Goal: Information Seeking & Learning: Learn about a topic

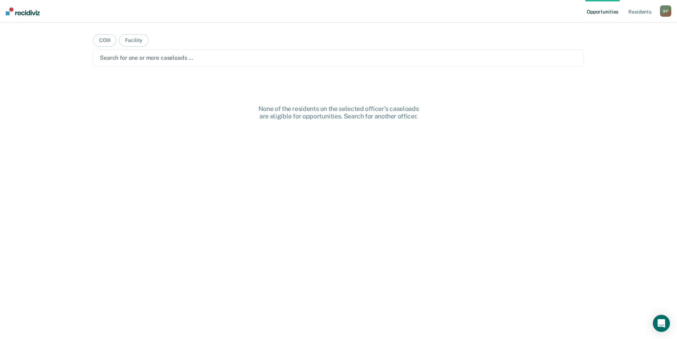
click at [142, 54] on div at bounding box center [338, 58] width 477 height 8
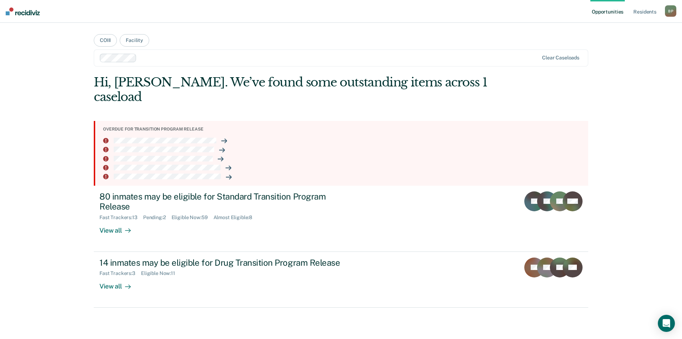
click at [171, 54] on div at bounding box center [339, 58] width 399 height 8
click at [165, 54] on div at bounding box center [339, 58] width 399 height 8
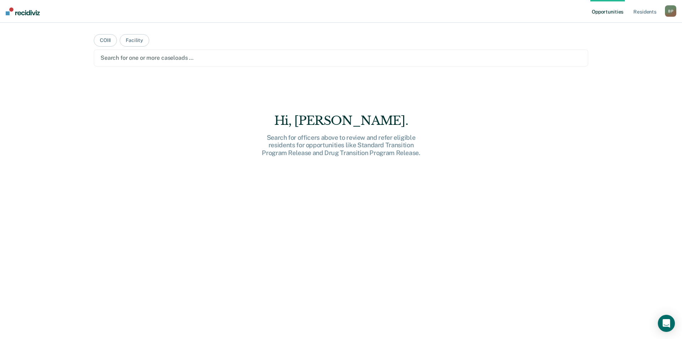
click at [139, 54] on div at bounding box center [341, 58] width 481 height 8
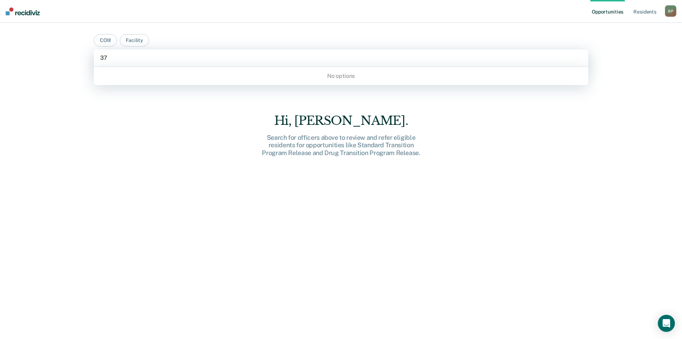
type input "3"
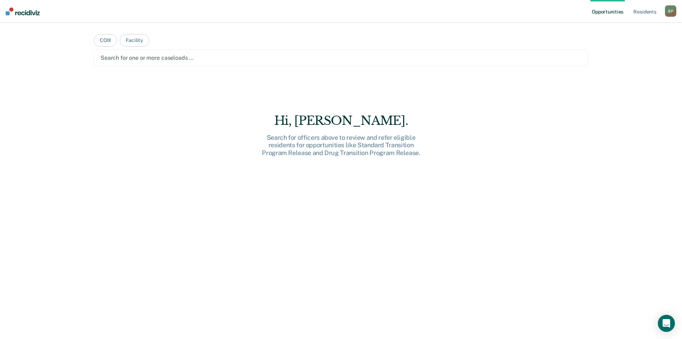
click at [211, 54] on div at bounding box center [341, 58] width 481 height 8
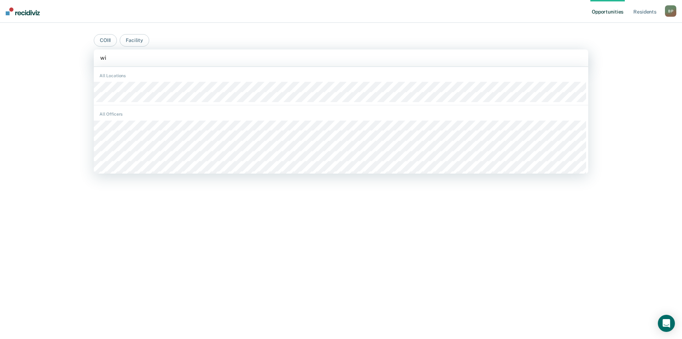
type input "win"
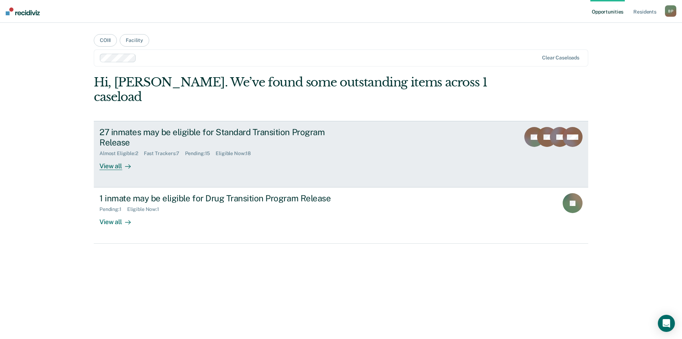
click at [152, 127] on div "27 inmates may be eligible for Standard Transition Program Release" at bounding box center [223, 137] width 249 height 21
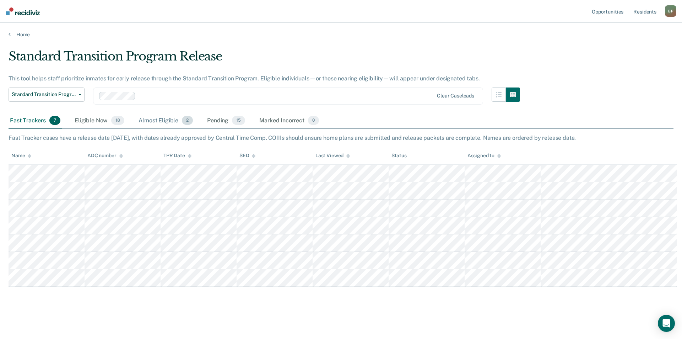
click at [137, 113] on div "Almost Eligible 2" at bounding box center [165, 121] width 57 height 16
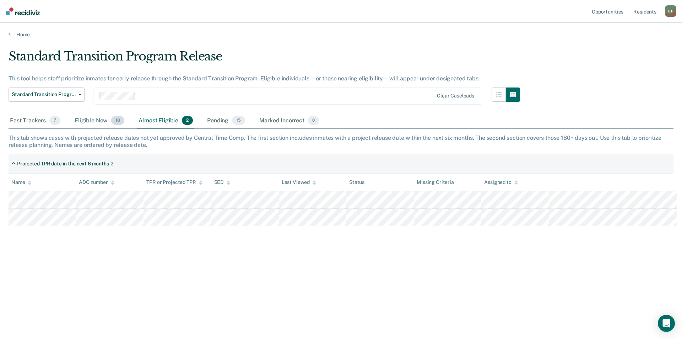
click at [79, 113] on div "Eligible Now 18" at bounding box center [99, 121] width 53 height 16
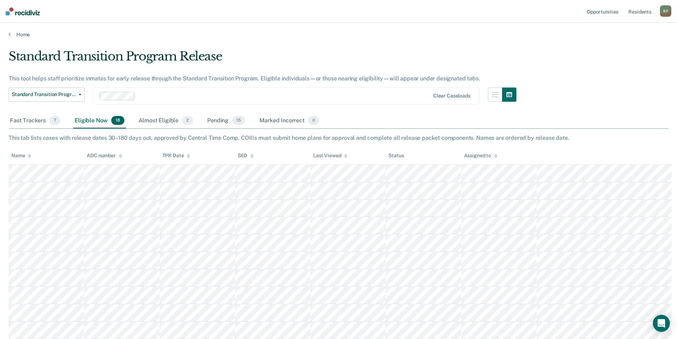
click at [96, 152] on div "ADC number" at bounding box center [105, 155] width 36 height 6
click at [206, 113] on div "Pending 15" at bounding box center [226, 121] width 41 height 16
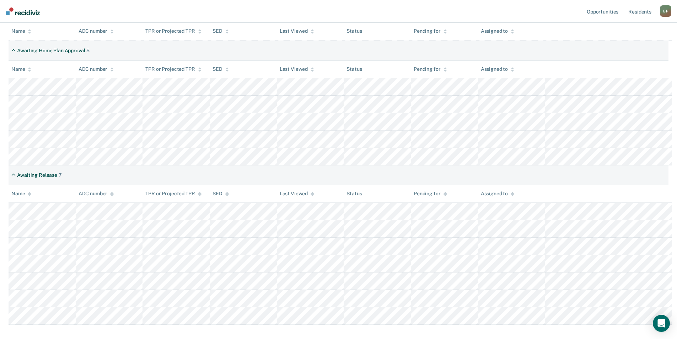
scroll to position [18, 0]
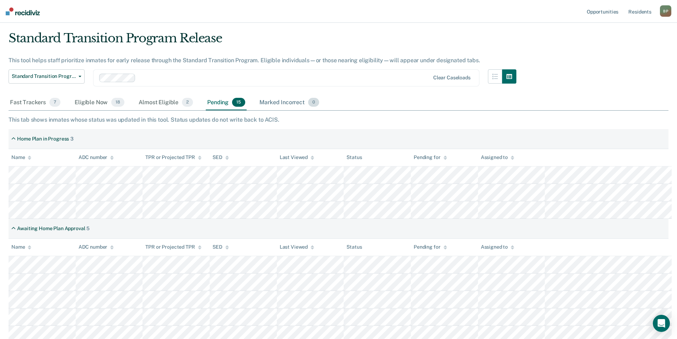
click at [258, 95] on div "Marked Incorrect 0" at bounding box center [289, 103] width 63 height 16
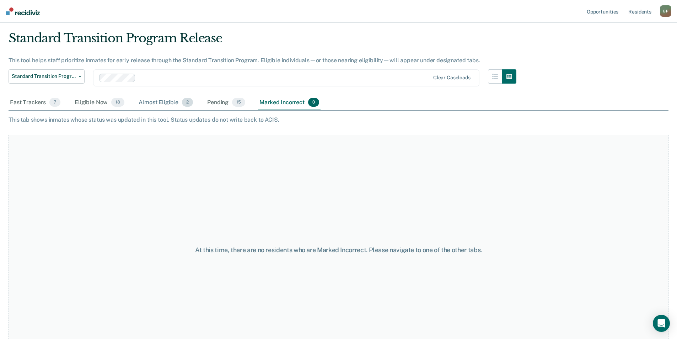
click at [149, 95] on div "Almost Eligible 2" at bounding box center [165, 103] width 57 height 16
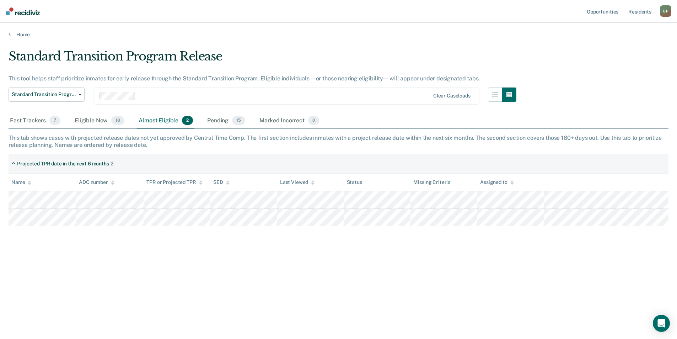
scroll to position [0, 0]
click at [89, 113] on div "Eligible Now 18" at bounding box center [99, 121] width 53 height 16
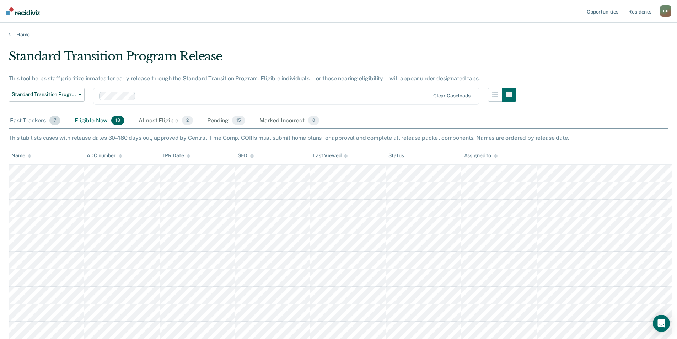
click at [35, 113] on div "Fast Trackers 7" at bounding box center [35, 121] width 53 height 16
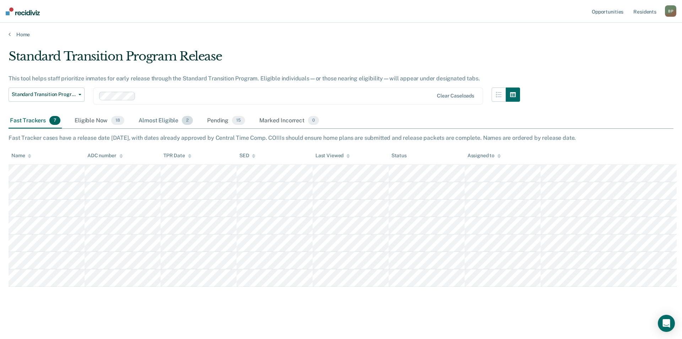
click at [137, 113] on div "Almost Eligible 2" at bounding box center [165, 121] width 57 height 16
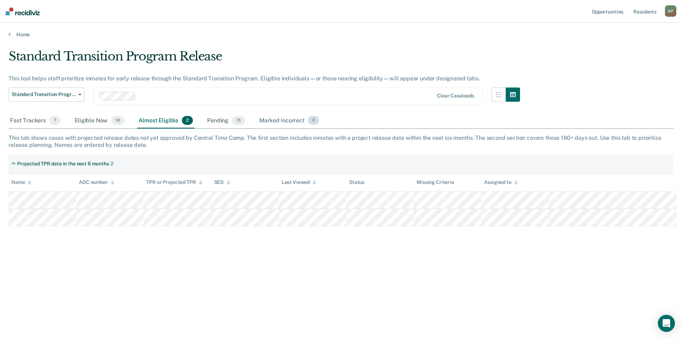
click at [258, 113] on div "Marked Incorrect 0" at bounding box center [289, 121] width 63 height 16
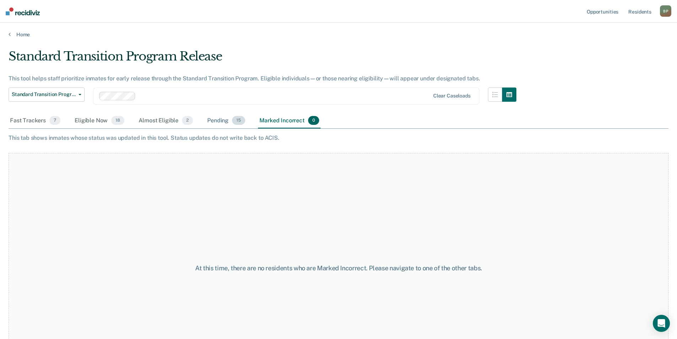
click at [206, 113] on div "Pending 15" at bounding box center [226, 121] width 41 height 16
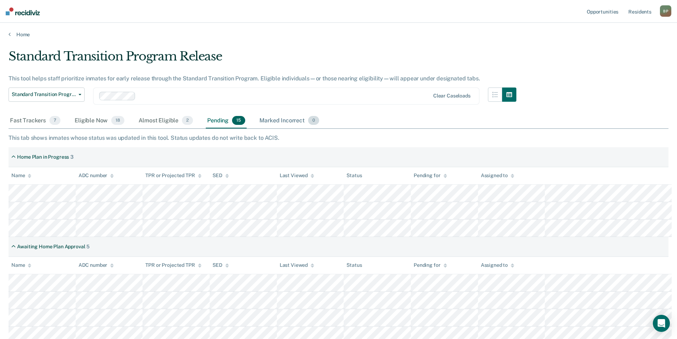
click at [258, 113] on div "Marked Incorrect 0" at bounding box center [289, 121] width 63 height 16
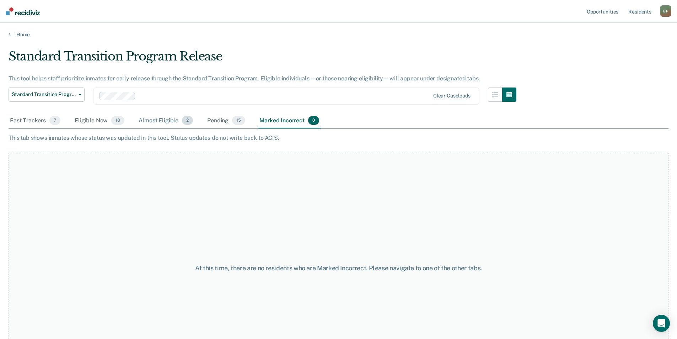
click at [182, 116] on span "2" at bounding box center [187, 120] width 11 height 9
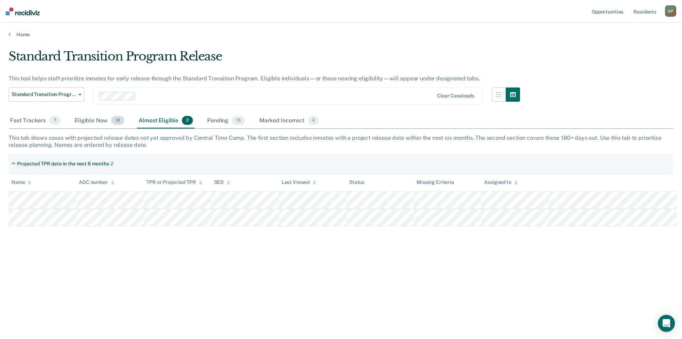
click at [91, 113] on div "Eligible Now 18" at bounding box center [99, 121] width 53 height 16
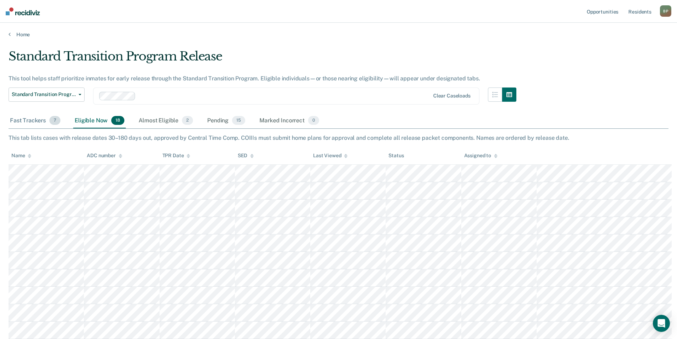
click at [32, 113] on div "Fast Trackers 7" at bounding box center [35, 121] width 53 height 16
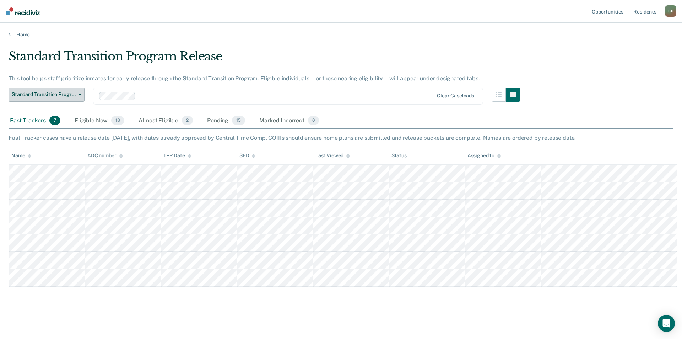
click at [58, 87] on button "Standard Transition Program Release" at bounding box center [47, 94] width 76 height 14
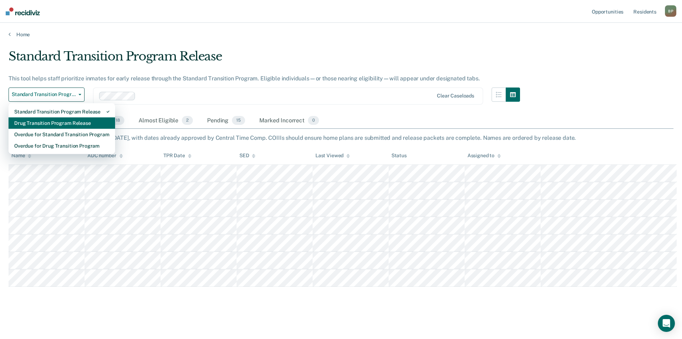
click at [50, 117] on div "Drug Transition Program Release" at bounding box center [61, 122] width 95 height 11
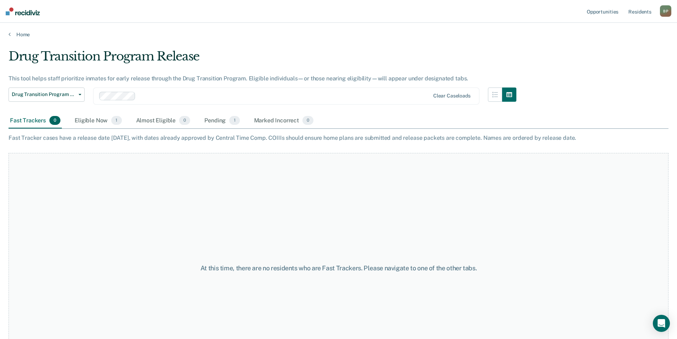
click at [145, 92] on div at bounding box center [284, 96] width 291 height 8
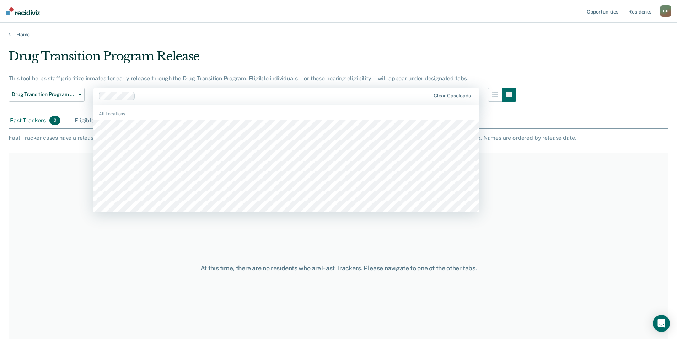
click at [73, 113] on div "Eligible Now 1" at bounding box center [98, 121] width 50 height 16
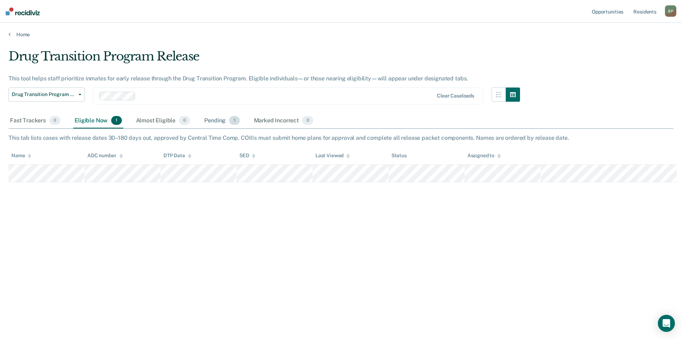
click at [203, 113] on div "Pending 1" at bounding box center [222, 121] width 38 height 16
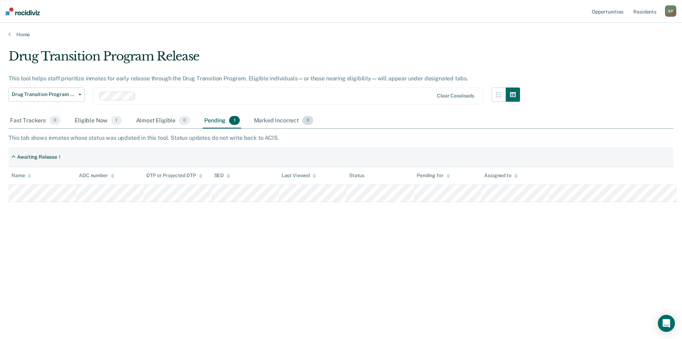
click at [253, 113] on div "Marked Incorrect 0" at bounding box center [284, 121] width 63 height 16
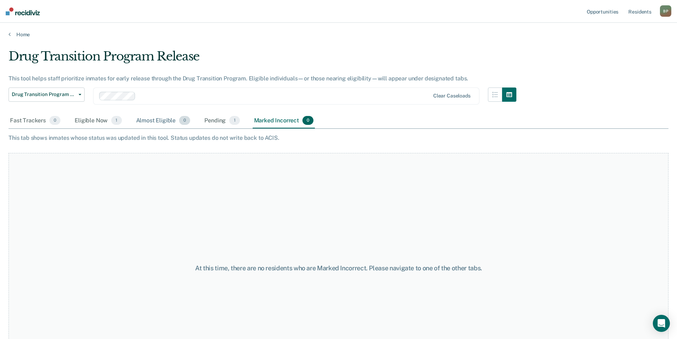
click at [135, 113] on div "Almost Eligible 0" at bounding box center [163, 121] width 57 height 16
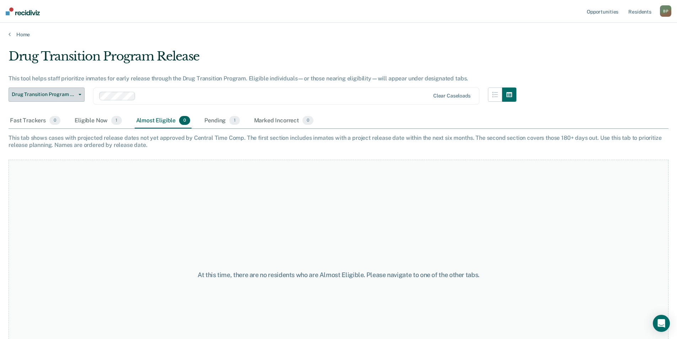
click at [58, 91] on span "Drug Transition Program Release" at bounding box center [44, 94] width 64 height 6
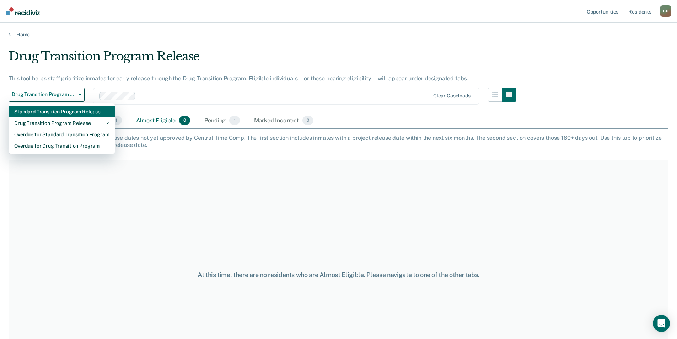
click at [48, 106] on div "Standard Transition Program Release" at bounding box center [61, 111] width 95 height 11
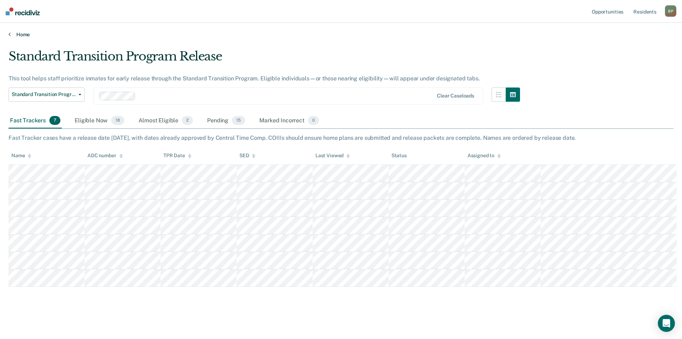
click at [22, 31] on link "Home" at bounding box center [341, 34] width 665 height 6
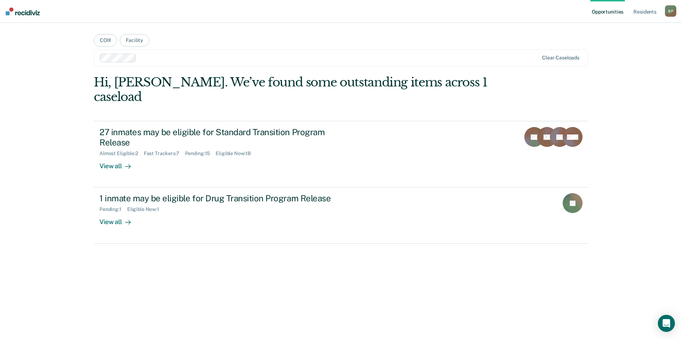
click at [159, 54] on div at bounding box center [338, 58] width 399 height 8
click at [656, 11] on link "Resident s" at bounding box center [645, 11] width 26 height 23
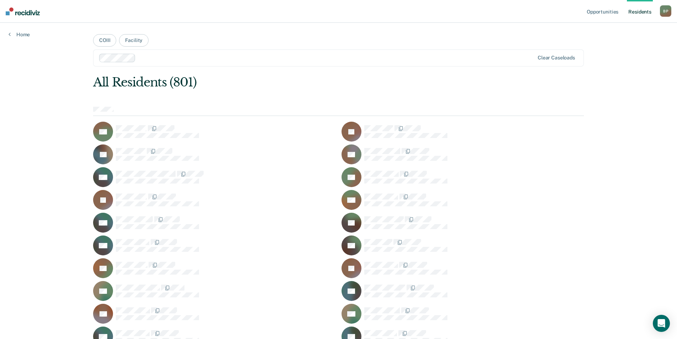
click at [161, 54] on div at bounding box center [336, 58] width 395 height 8
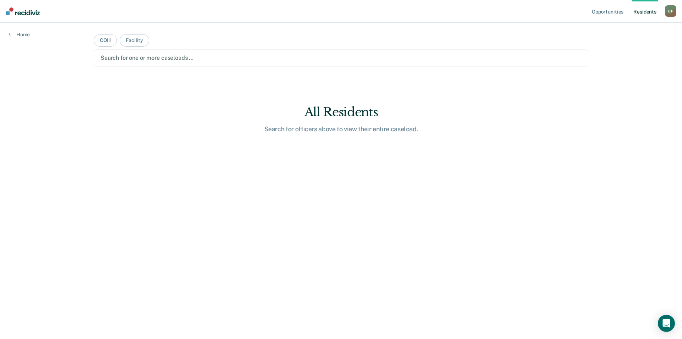
click at [648, 13] on link "Resident s" at bounding box center [645, 11] width 26 height 23
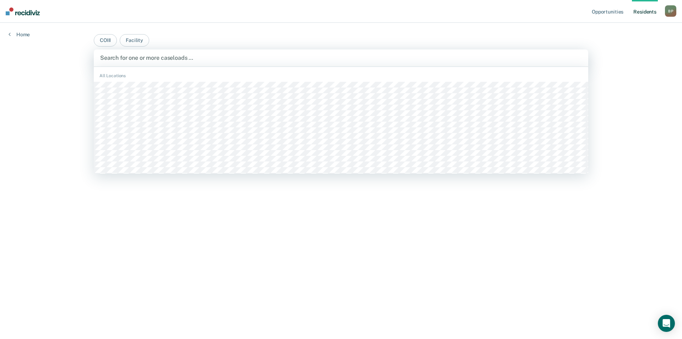
click at [371, 53] on div "Search for one or more caseloads …" at bounding box center [340, 58] width 483 height 10
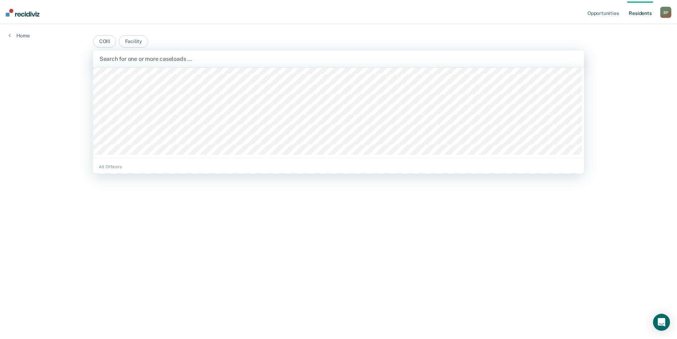
scroll to position [107, 0]
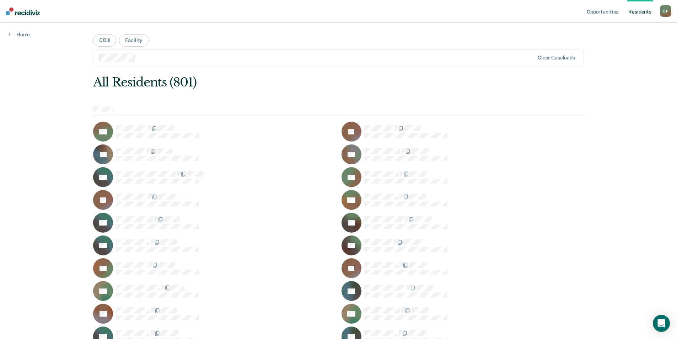
scroll to position [3926, 0]
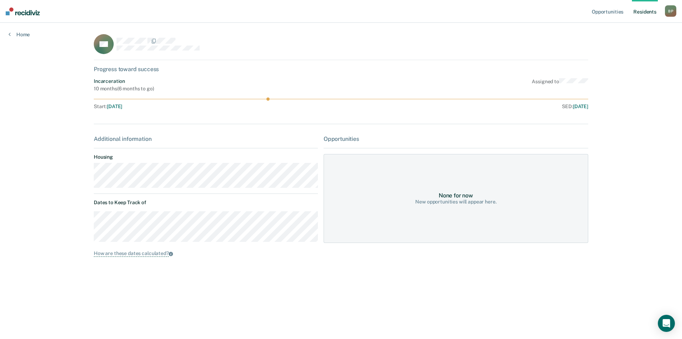
click at [451, 154] on div "None for now New opportunities will appear here." at bounding box center [456, 198] width 265 height 89
